Goal: Task Accomplishment & Management: Manage account settings

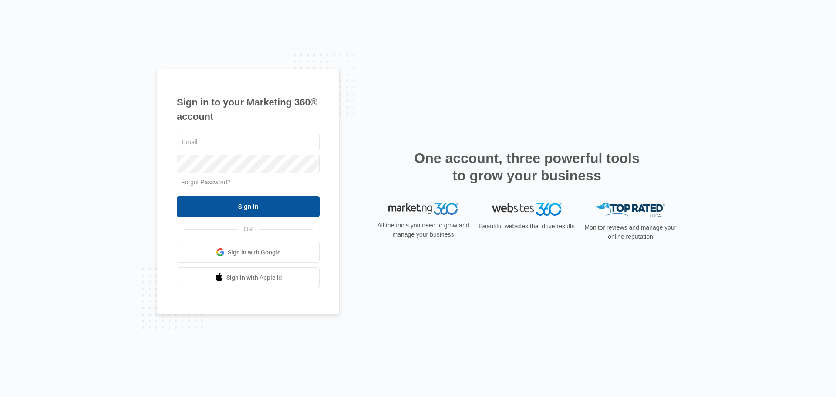
type input "ffbhoon@gmail.com"
click at [248, 201] on input "Sign In" at bounding box center [248, 206] width 143 height 21
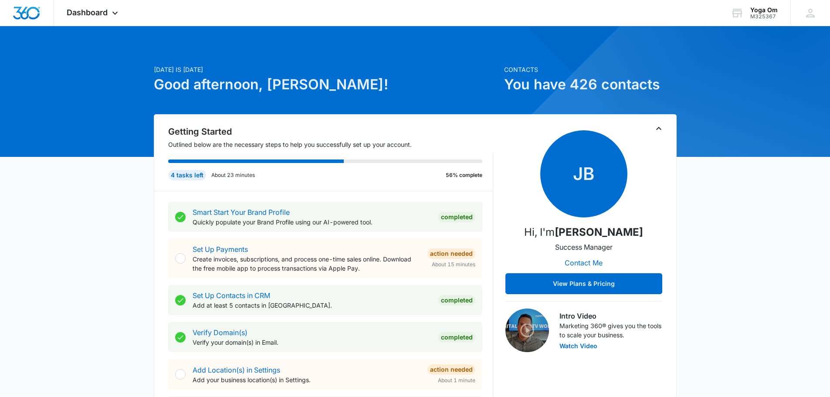
click at [115, 14] on icon at bounding box center [115, 15] width 10 height 10
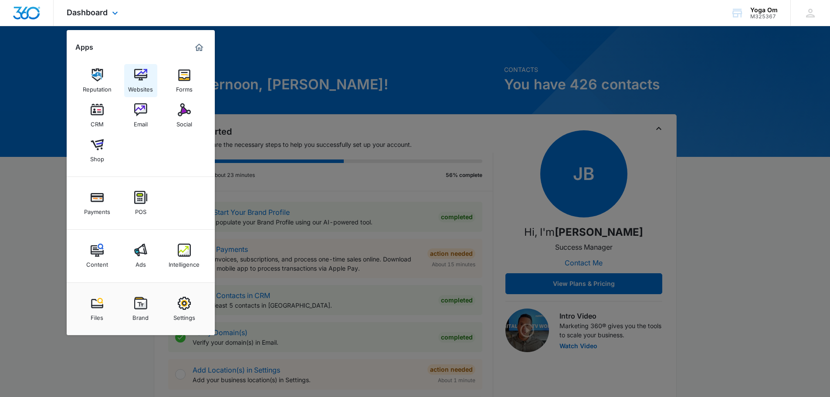
click at [138, 78] on img at bounding box center [140, 74] width 13 height 13
